Goal: Book appointment/travel/reservation

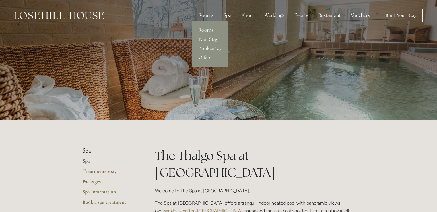
click at [206, 15] on div "Rooms" at bounding box center [206, 15] width 24 height 11
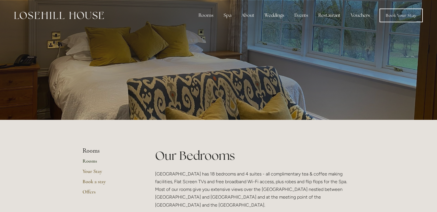
click at [73, 14] on img at bounding box center [59, 15] width 90 height 7
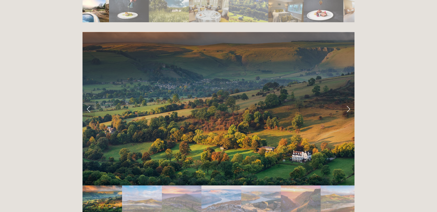
scroll to position [1130, 0]
click at [348, 100] on link "Next Slide" at bounding box center [348, 108] width 13 height 17
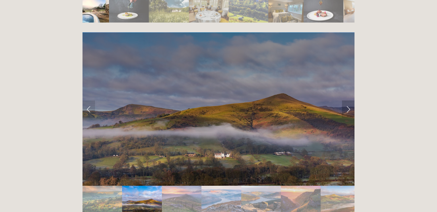
click at [351, 100] on link "Next Slide" at bounding box center [348, 108] width 13 height 17
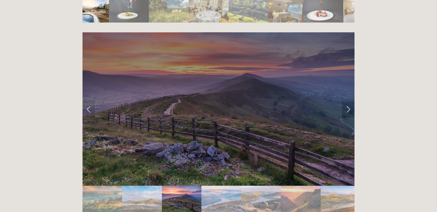
click at [350, 100] on link "Next Slide" at bounding box center [348, 108] width 13 height 17
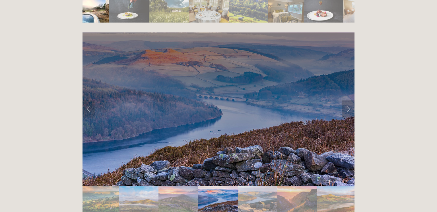
click at [349, 100] on link "Next Slide" at bounding box center [348, 108] width 13 height 17
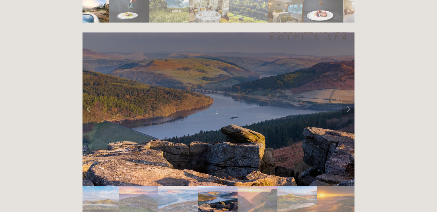
click at [351, 100] on link "Next Slide" at bounding box center [348, 108] width 13 height 17
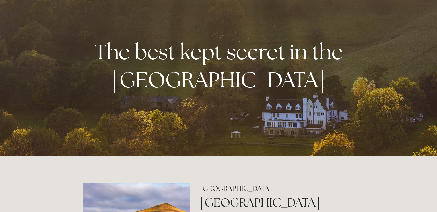
scroll to position [0, 0]
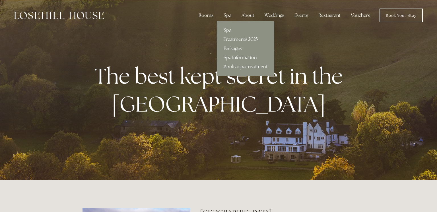
click at [232, 40] on link "Treatments 2025" at bounding box center [246, 39] width 58 height 9
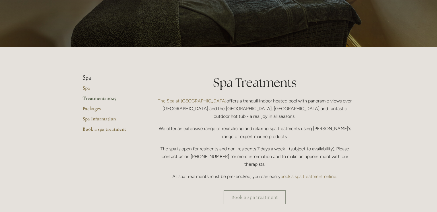
scroll to position [71, 0]
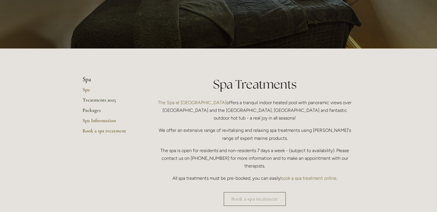
click at [90, 110] on link "Packages" at bounding box center [110, 112] width 54 height 10
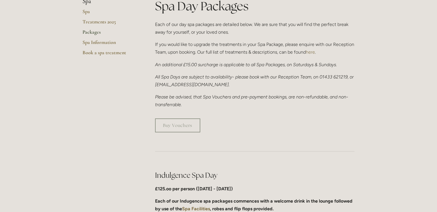
scroll to position [149, 0]
click at [103, 53] on link "Book a spa treatment" at bounding box center [110, 55] width 54 height 10
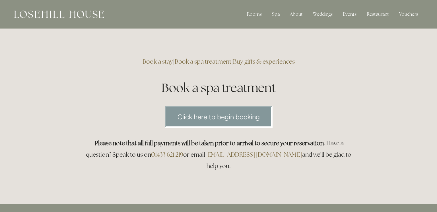
click at [226, 118] on link "Click here to begin booking" at bounding box center [219, 117] width 108 height 22
